Goal: Task Accomplishment & Management: Use online tool/utility

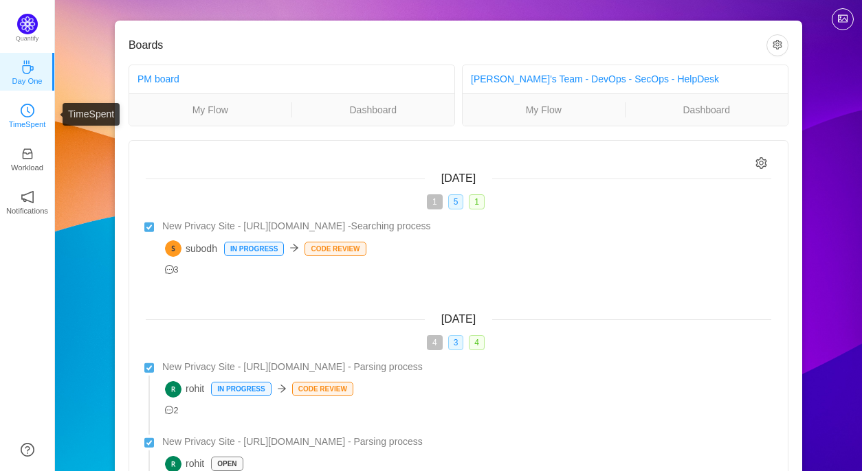
click at [21, 126] on p "TimeSpent" at bounding box center [27, 124] width 37 height 12
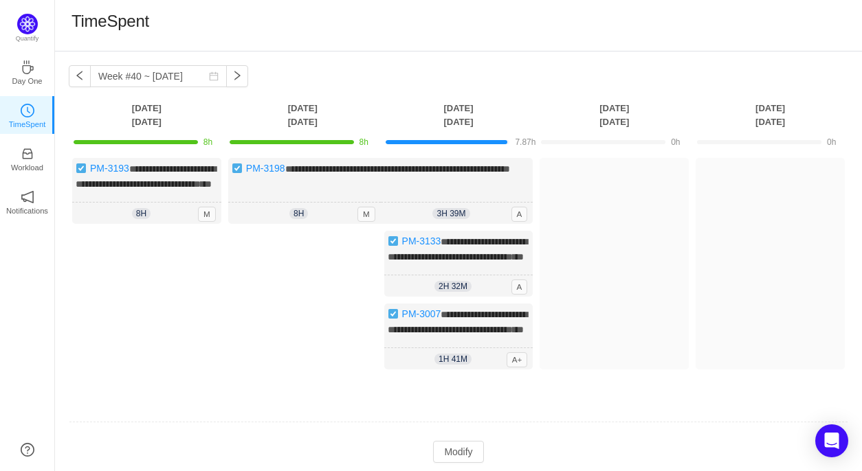
scroll to position [88, 0]
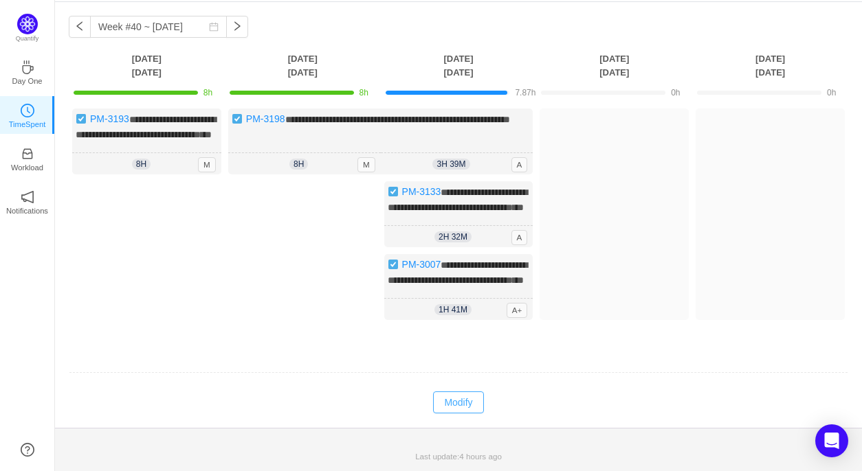
click at [462, 399] on button "Modify" at bounding box center [458, 403] width 50 height 22
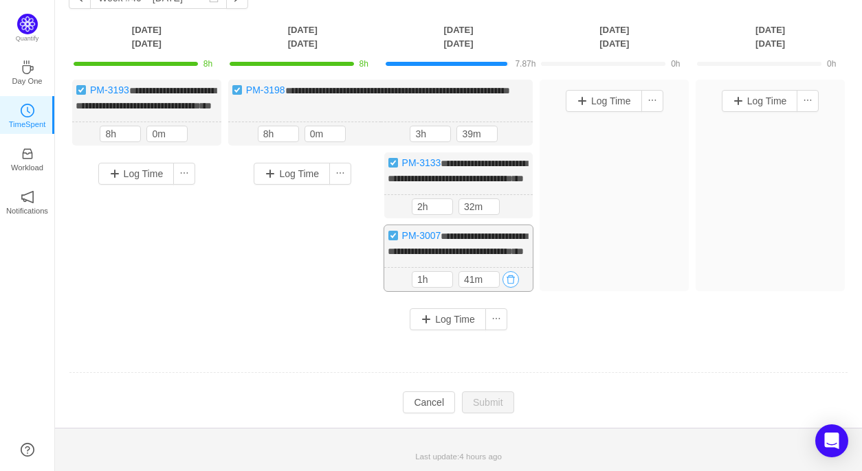
click at [512, 288] on button "button" at bounding box center [510, 279] width 16 height 16
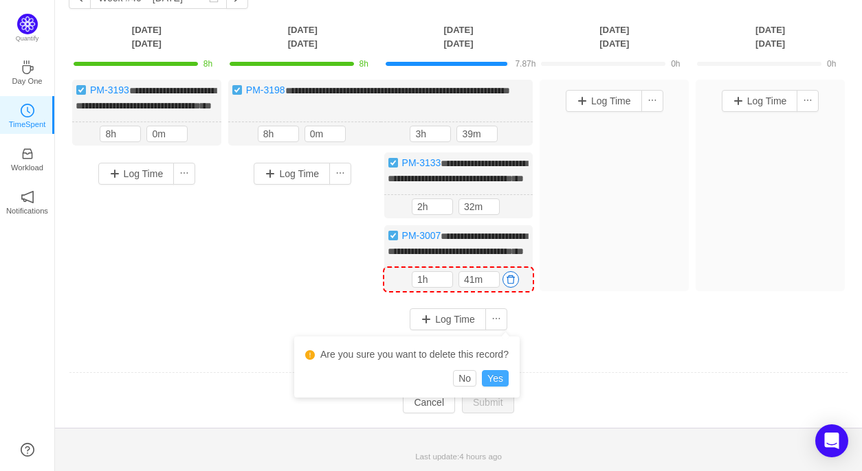
click at [498, 370] on button "Yes" at bounding box center [495, 378] width 27 height 16
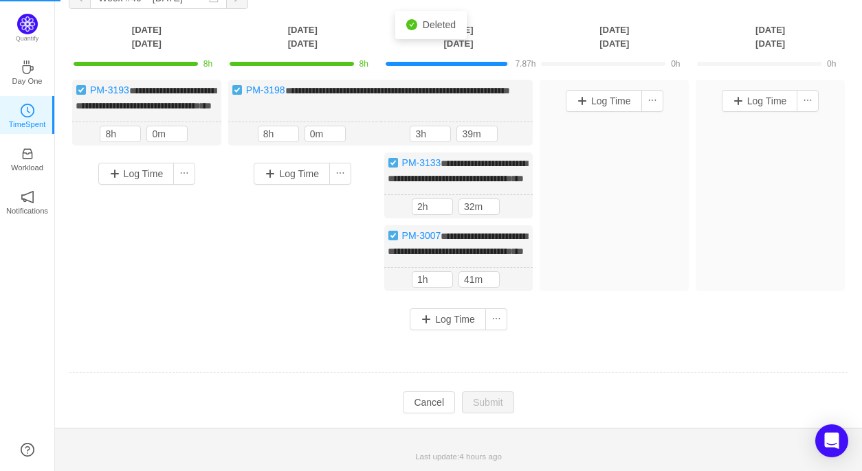
scroll to position [31, 0]
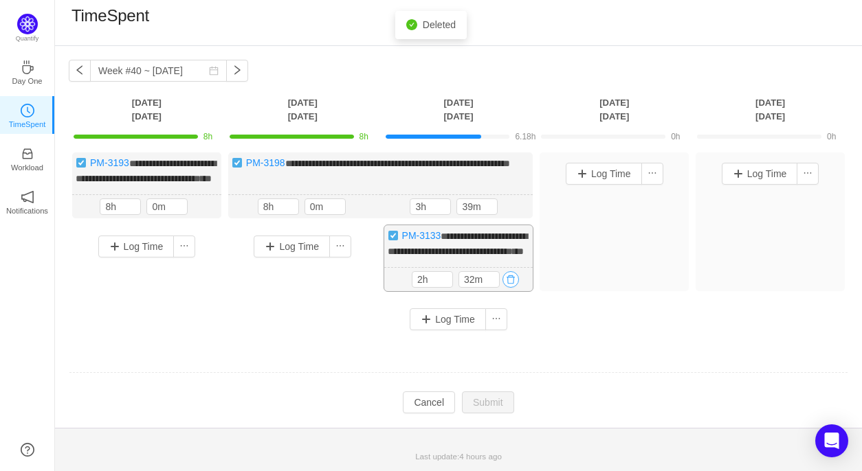
click at [511, 283] on button "button" at bounding box center [510, 279] width 16 height 16
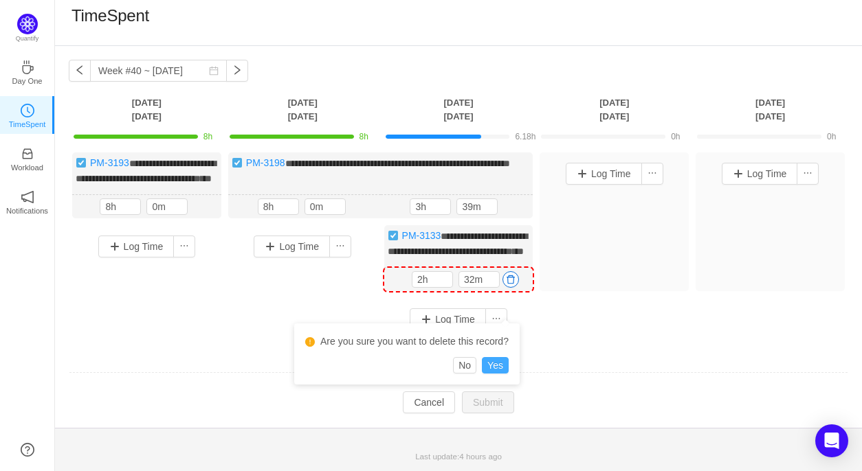
click at [496, 357] on button "Yes" at bounding box center [495, 365] width 27 height 16
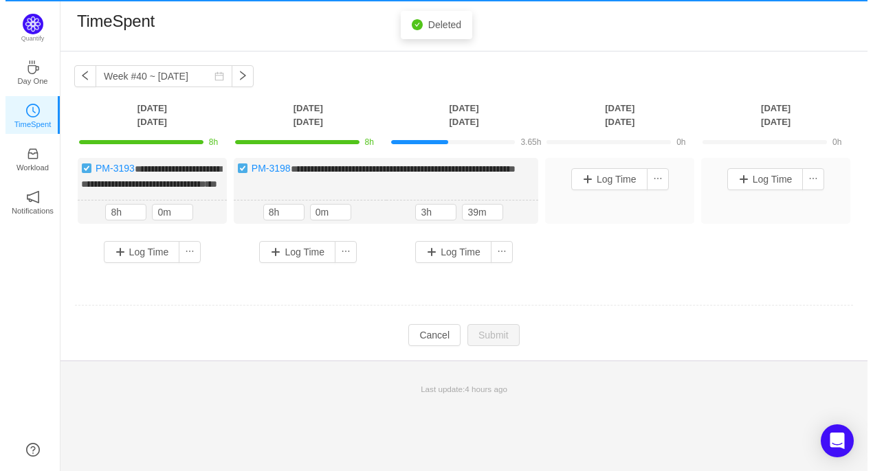
scroll to position [0, 0]
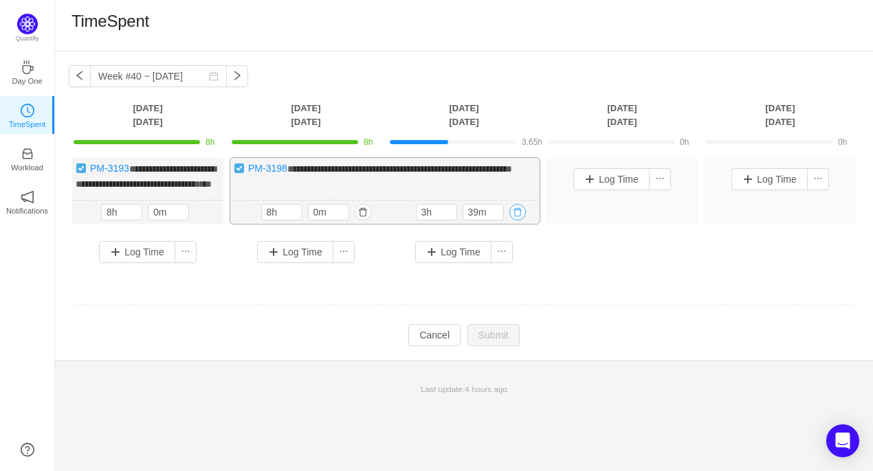
click at [517, 221] on button "button" at bounding box center [517, 212] width 16 height 16
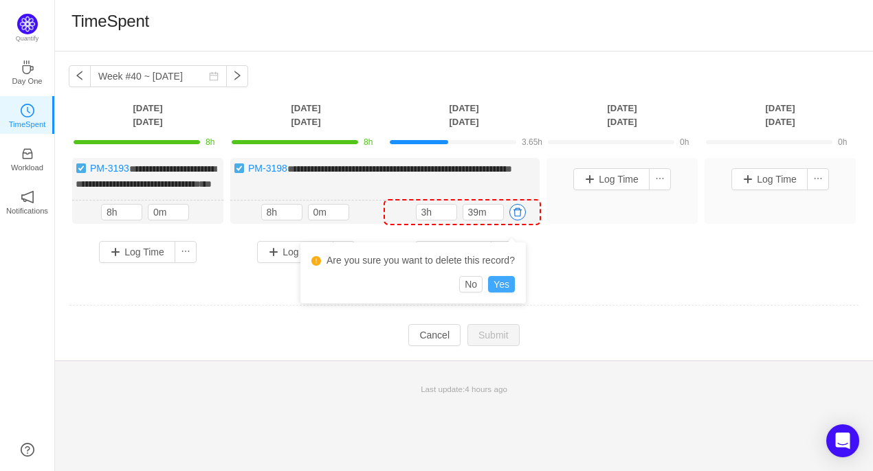
click at [504, 286] on button "Yes" at bounding box center [501, 284] width 27 height 16
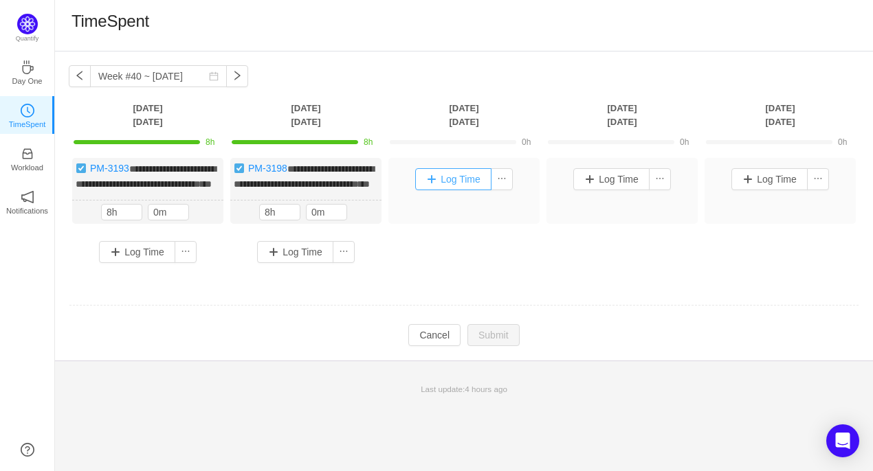
click at [471, 183] on button "Log Time" at bounding box center [453, 179] width 76 height 22
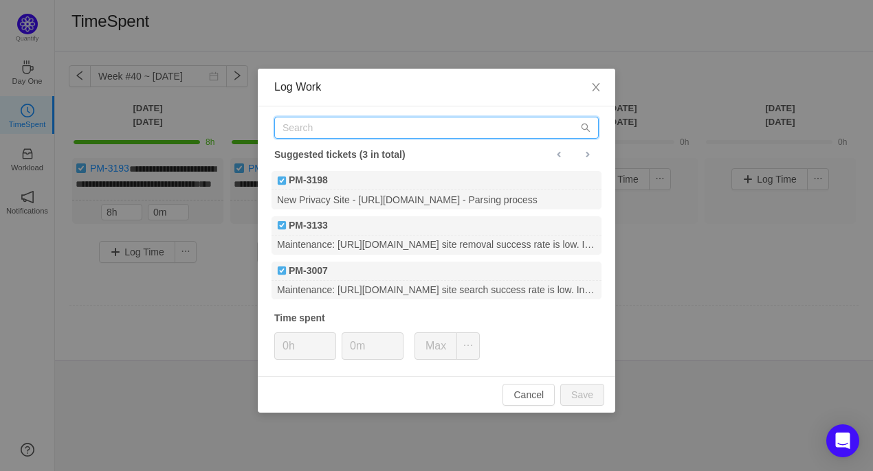
click at [327, 133] on input "text" at bounding box center [436, 128] width 324 height 22
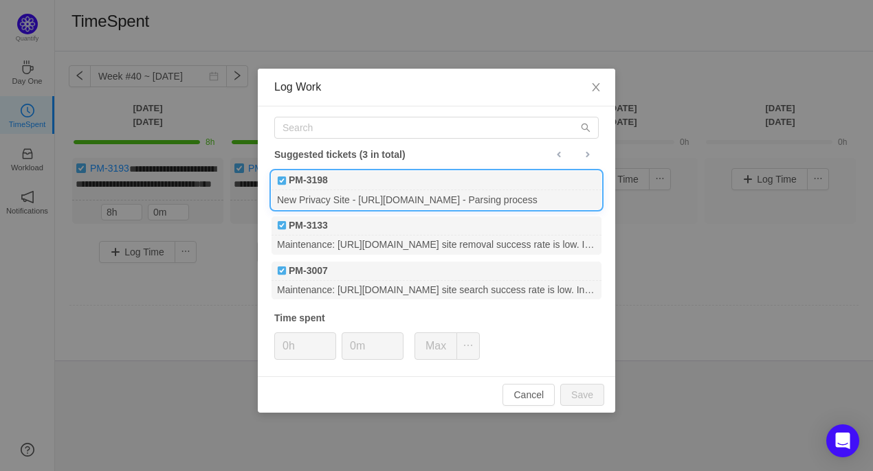
click at [328, 191] on div "New Privacy Site - [URL][DOMAIN_NAME] - Parsing process" at bounding box center [436, 199] width 330 height 19
click at [290, 347] on input "0h" at bounding box center [305, 346] width 60 height 26
click at [584, 399] on button "Save" at bounding box center [582, 395] width 44 height 22
type input "0h"
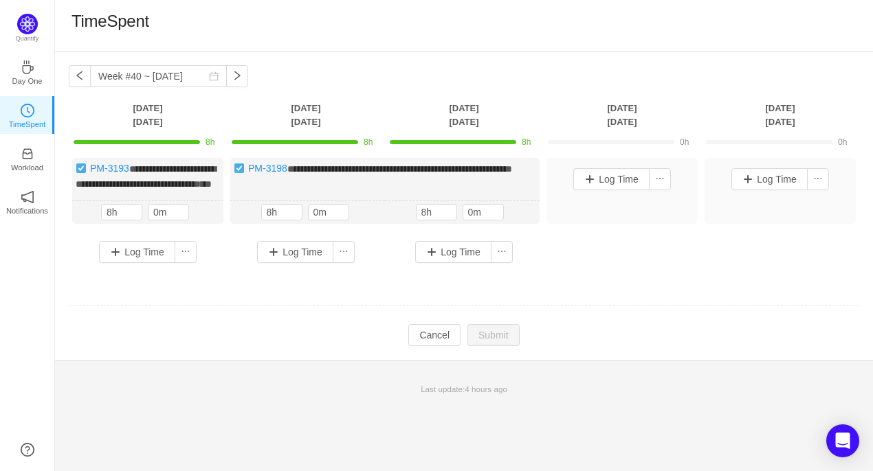
click at [223, 445] on div "**********" at bounding box center [464, 262] width 818 height 420
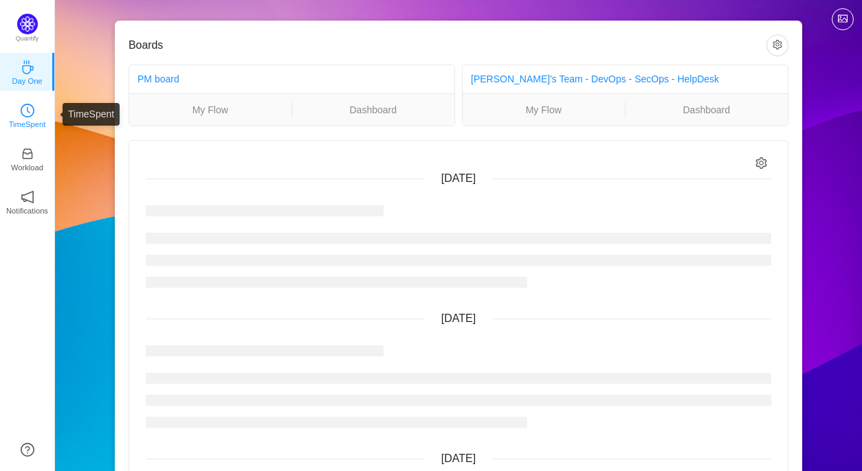
click at [21, 115] on icon "icon: clock-circle" at bounding box center [28, 111] width 14 height 14
